Goal: Task Accomplishment & Management: Manage account settings

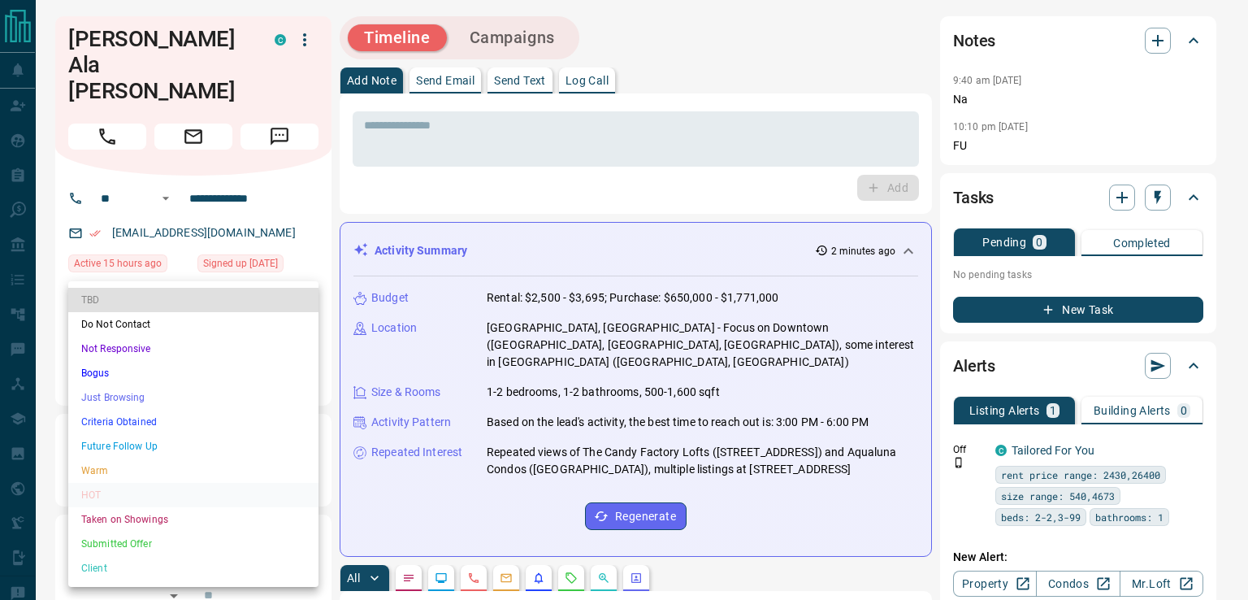
click at [161, 469] on li "Warm" at bounding box center [193, 470] width 250 height 24
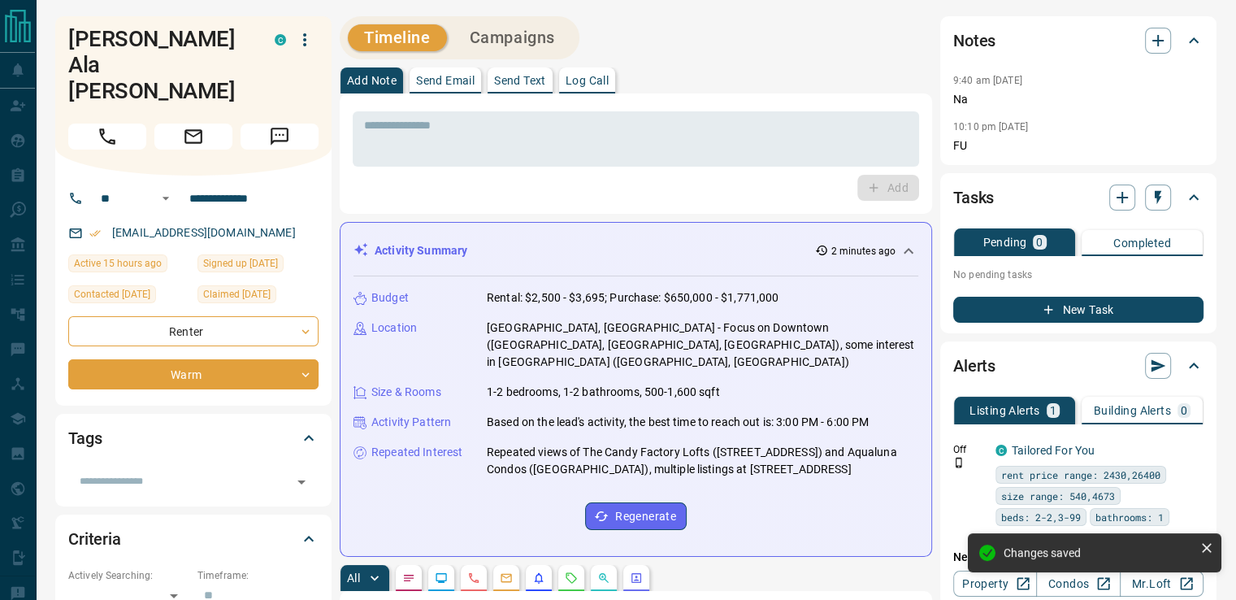
type input "*"
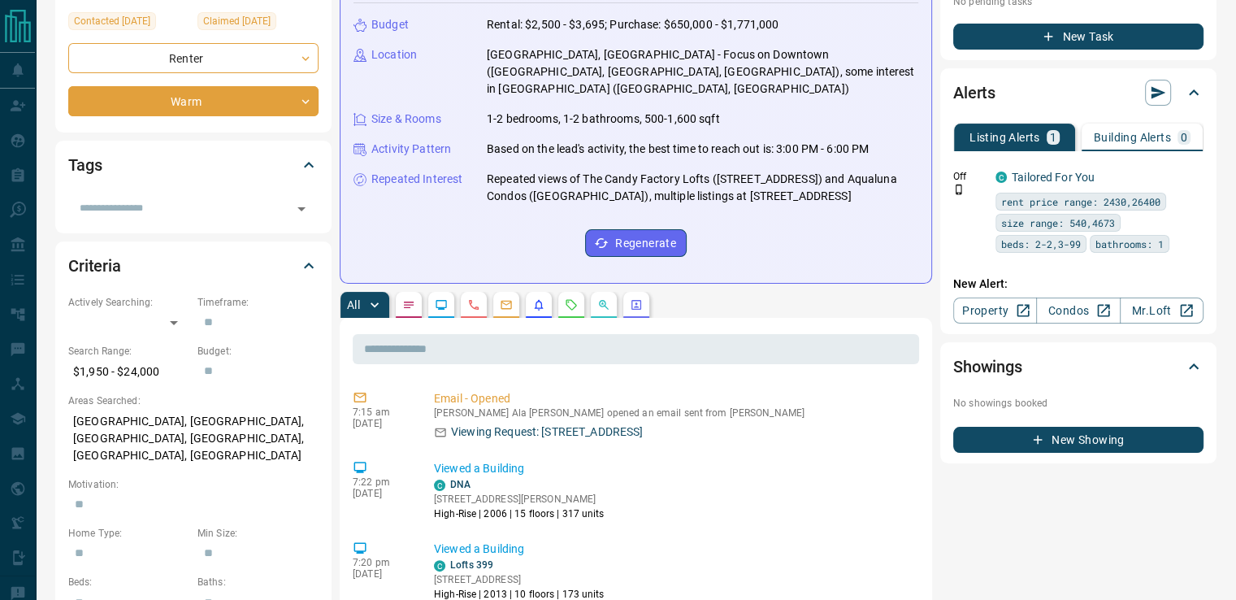
scroll to position [275, 0]
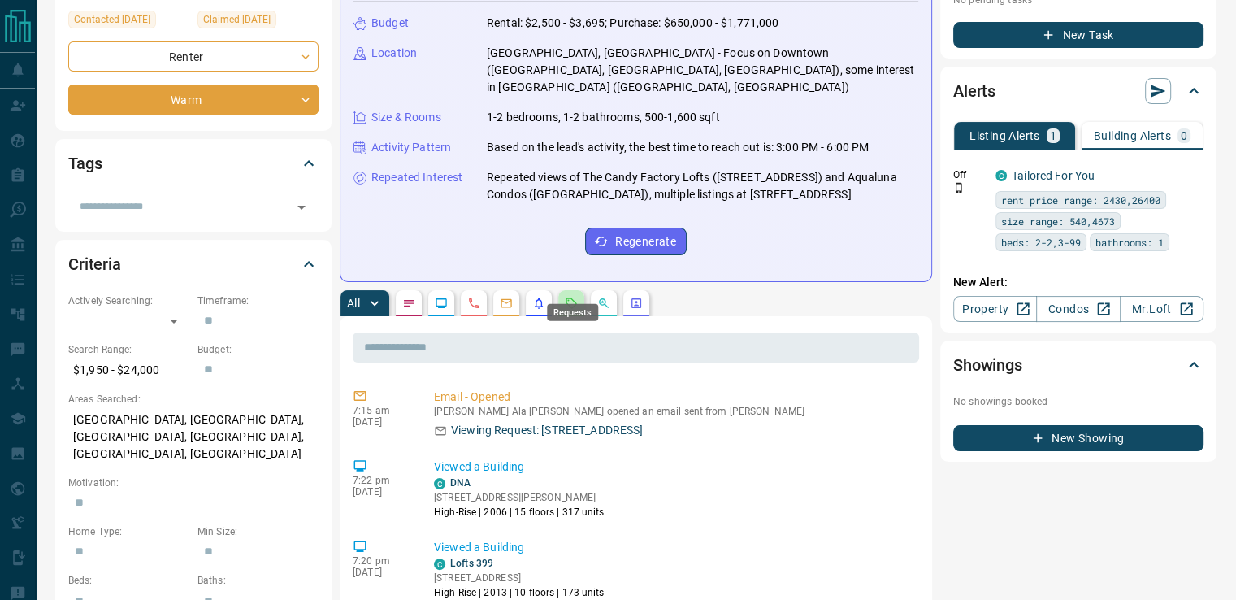
click at [576, 297] on icon "Requests" at bounding box center [571, 303] width 13 height 13
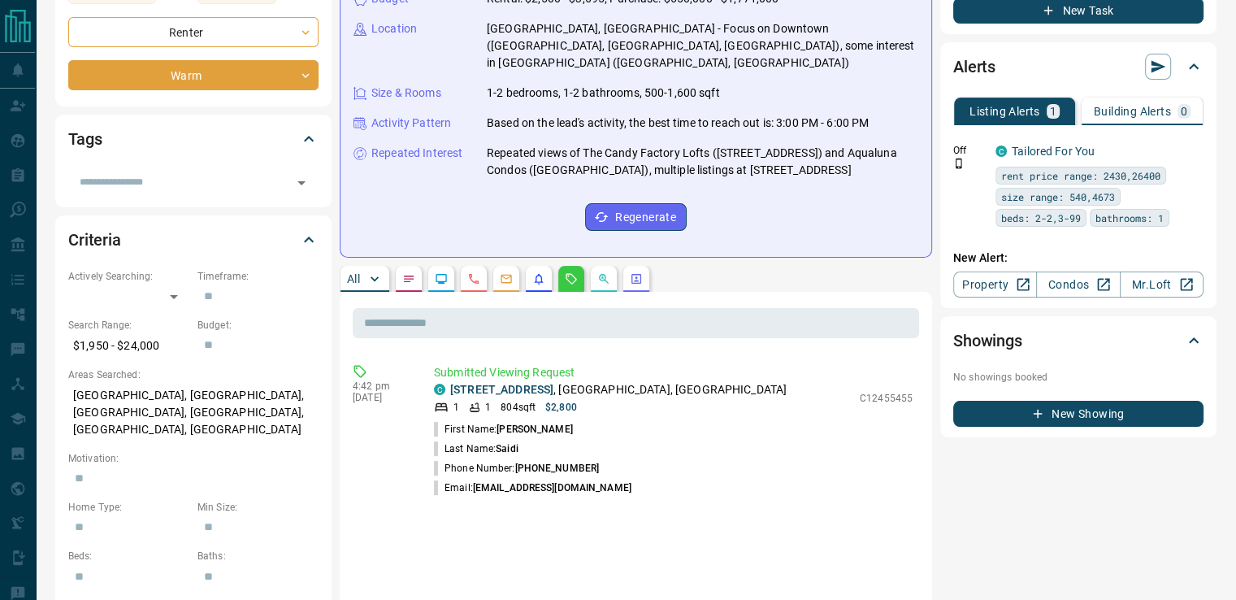
scroll to position [0, 0]
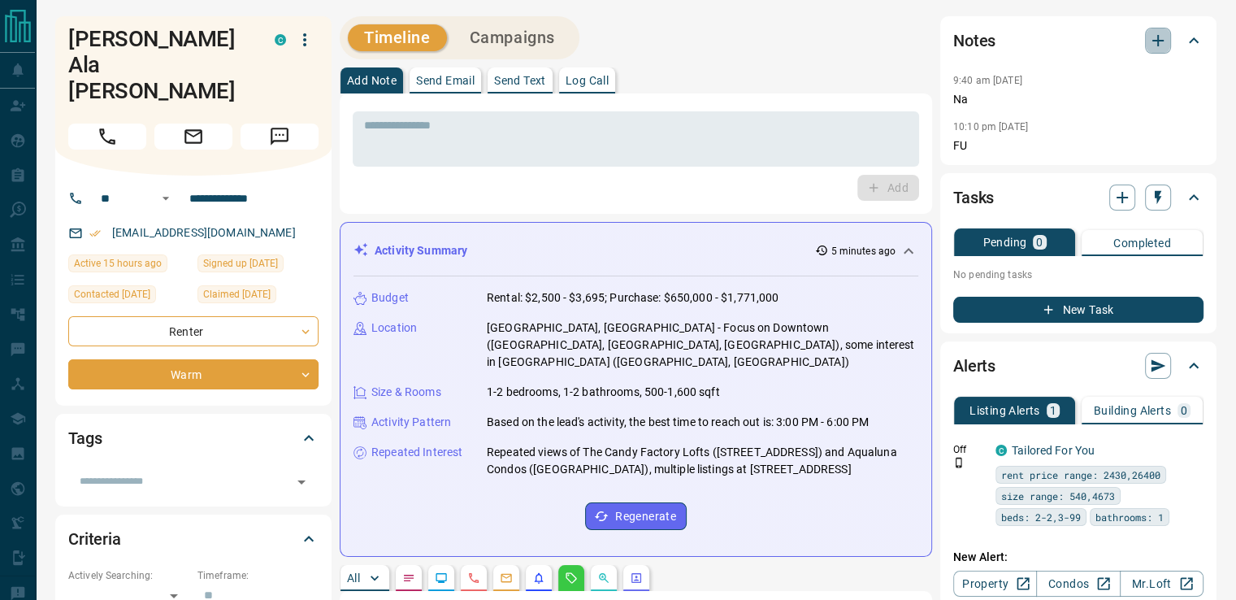
click at [1159, 37] on icon "button" at bounding box center [1158, 41] width 20 height 20
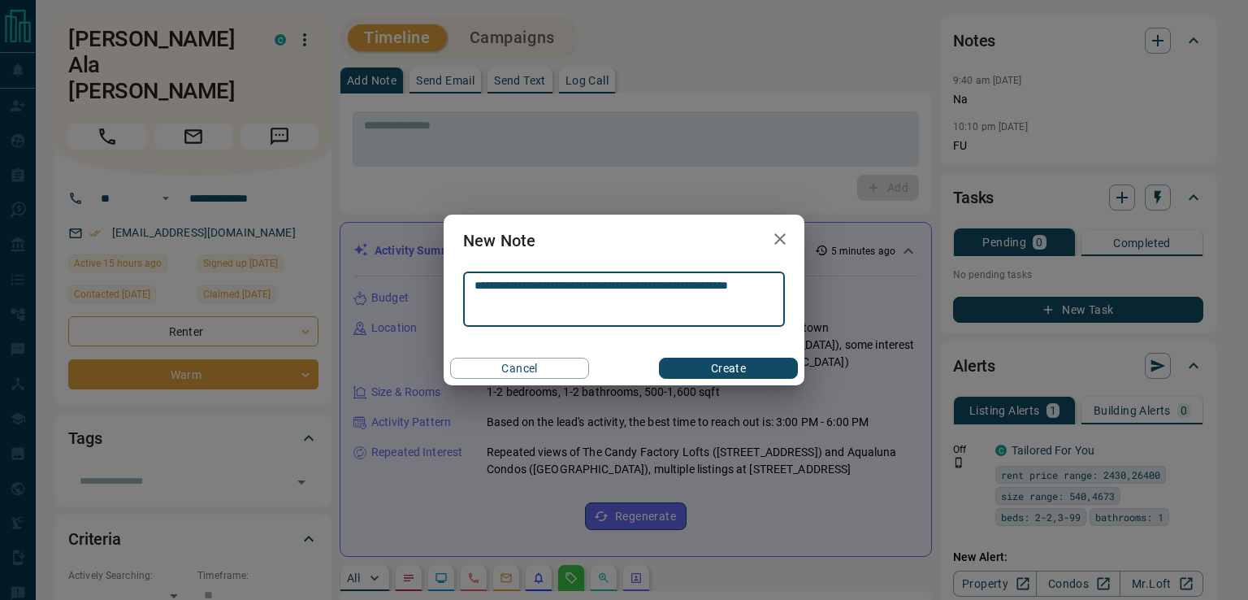
type textarea "**********"
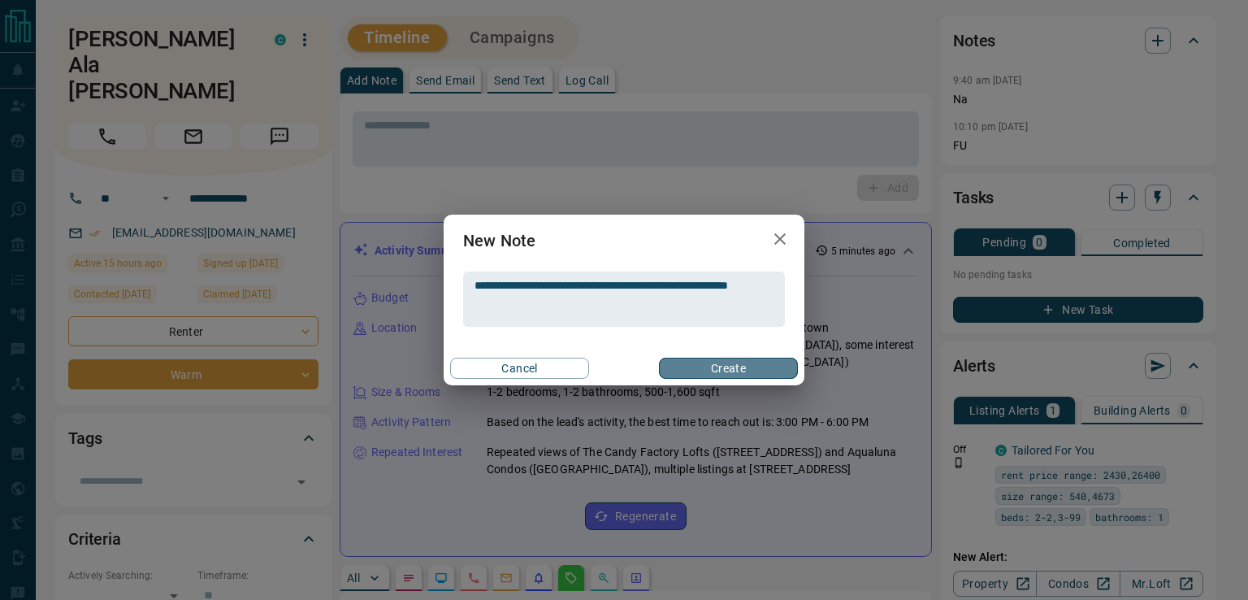
click at [698, 363] on button "Create" at bounding box center [728, 368] width 139 height 21
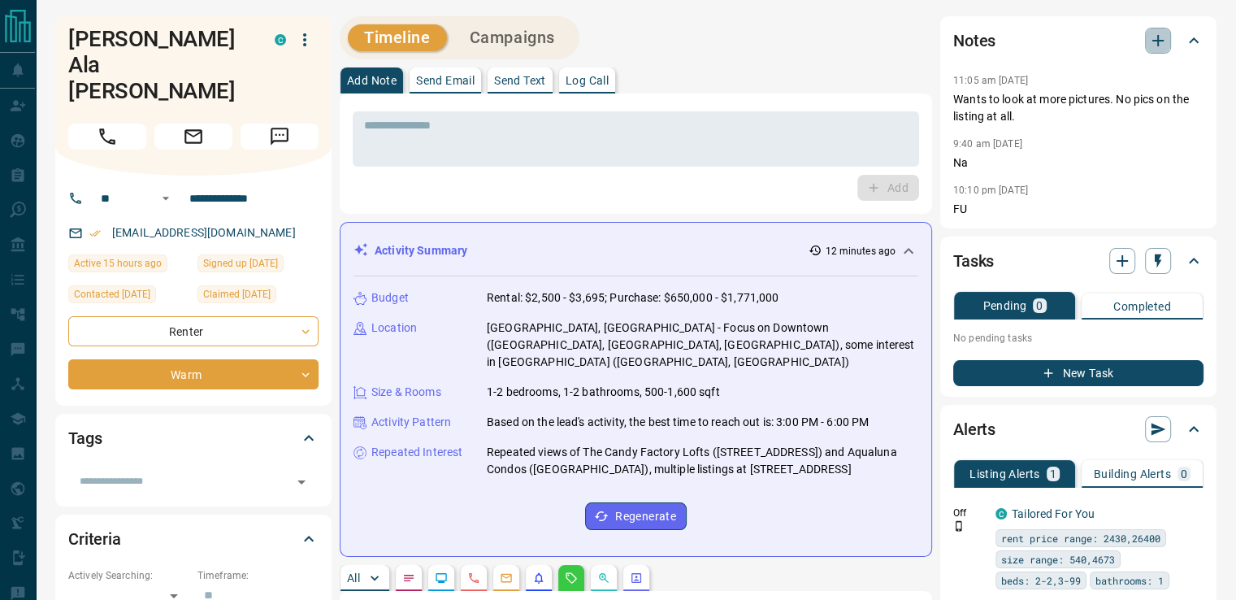
click at [1152, 37] on icon "button" at bounding box center [1158, 41] width 20 height 20
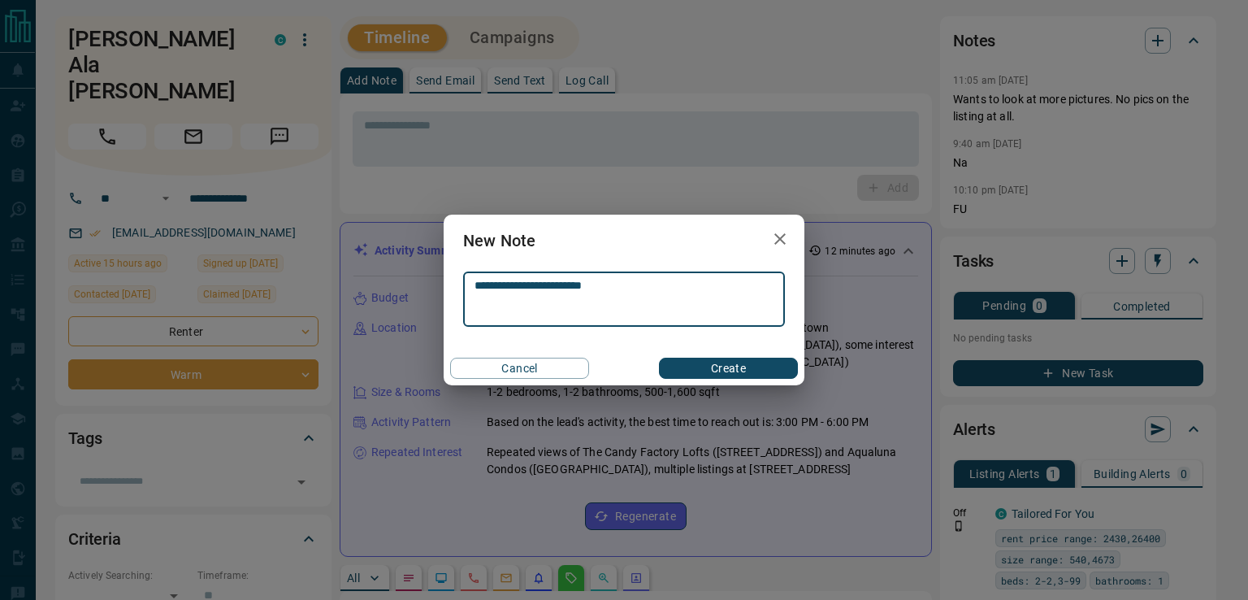
type textarea "**********"
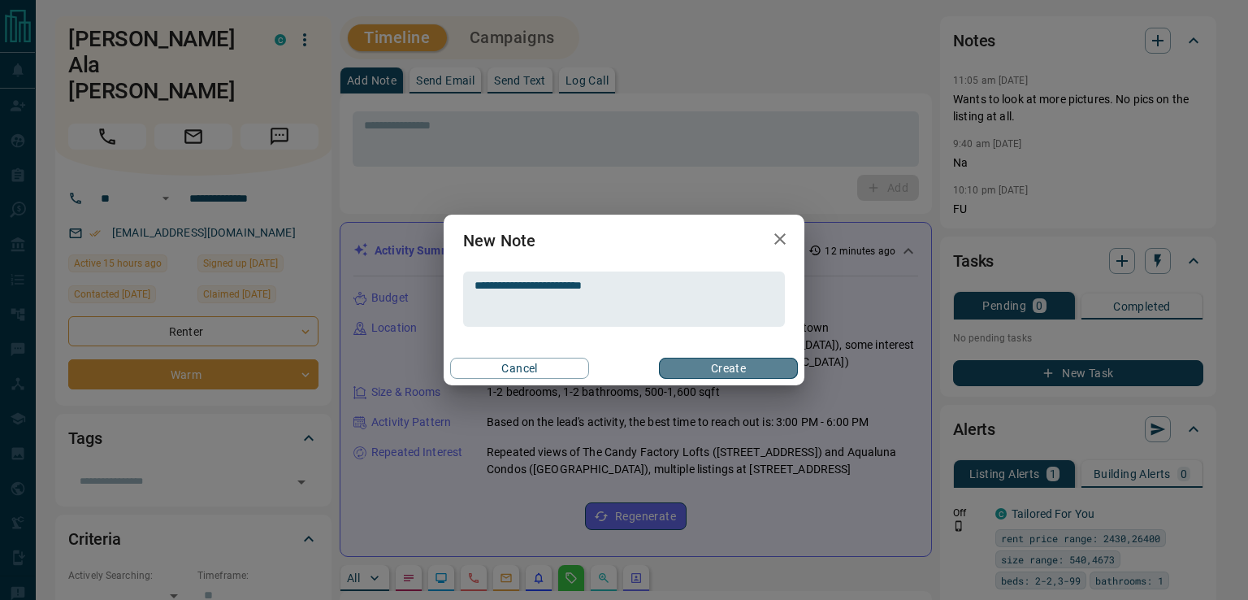
click at [715, 359] on button "Create" at bounding box center [728, 368] width 139 height 21
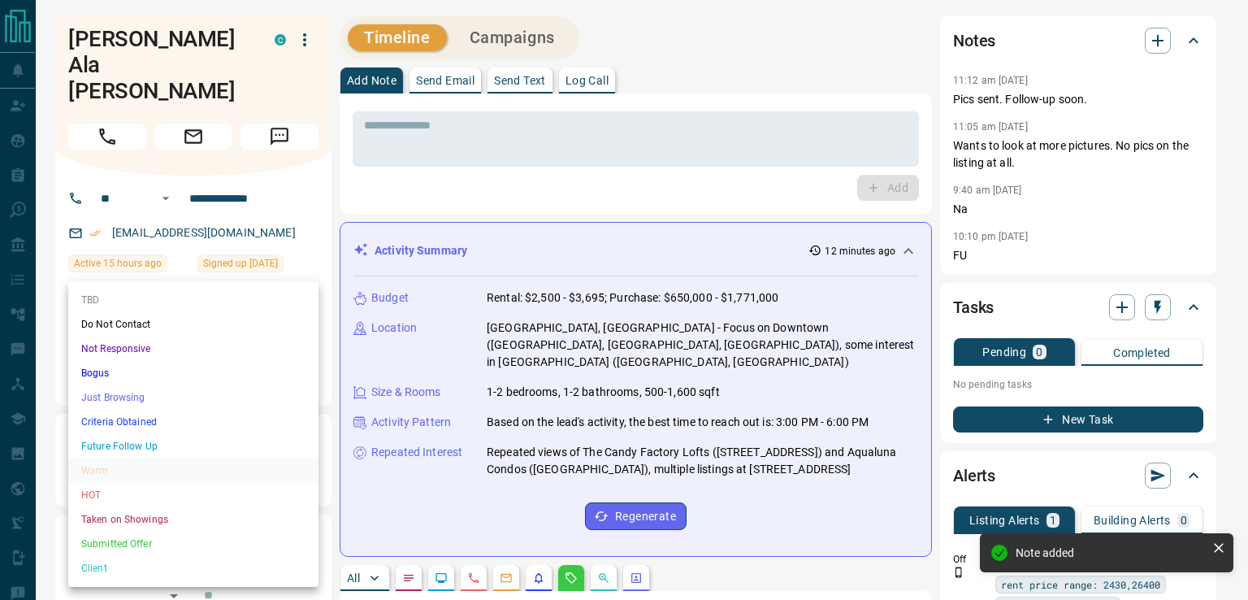
click at [124, 494] on li "HOT" at bounding box center [193, 495] width 250 height 24
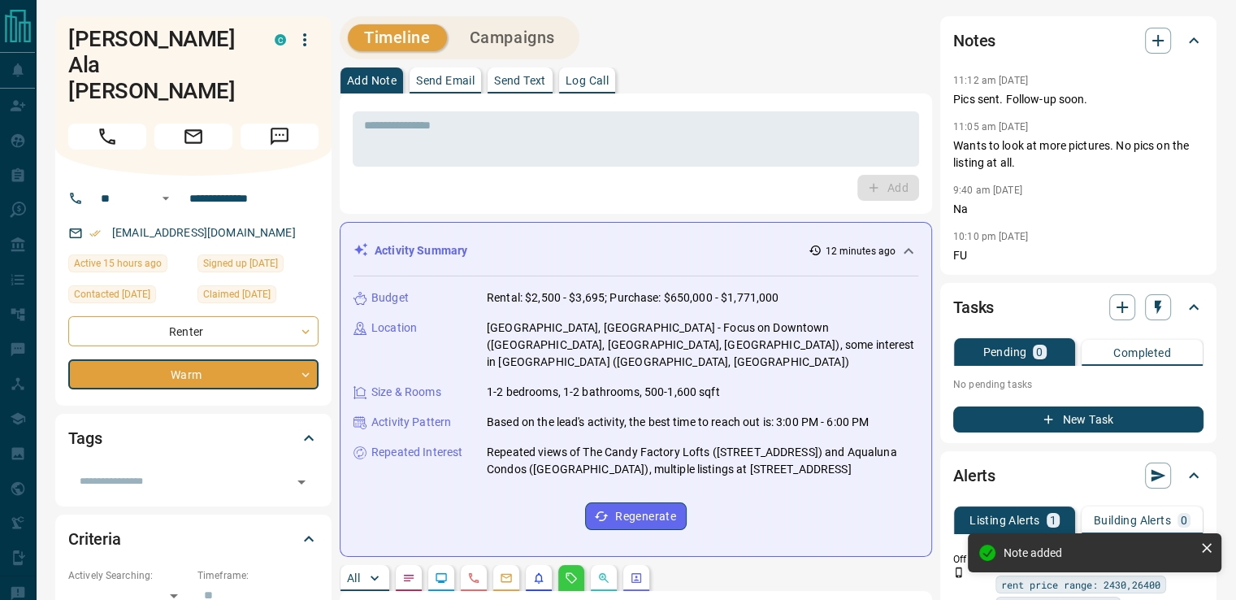
type input "*"
